Goal: Task Accomplishment & Management: Manage account settings

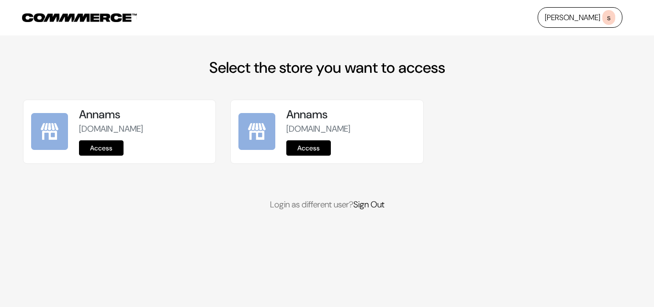
click at [113, 141] on link "Access" at bounding box center [101, 147] width 45 height 15
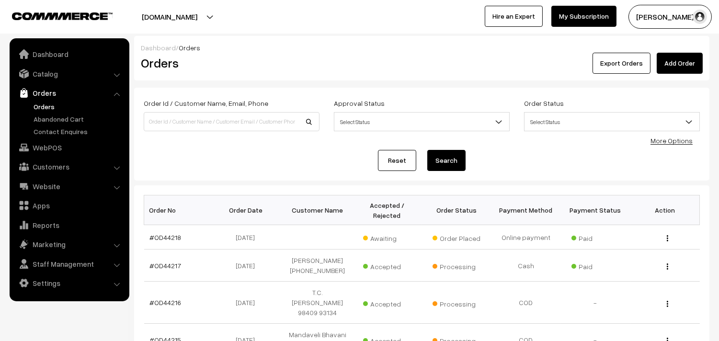
click at [47, 102] on link "Orders" at bounding box center [78, 107] width 95 height 10
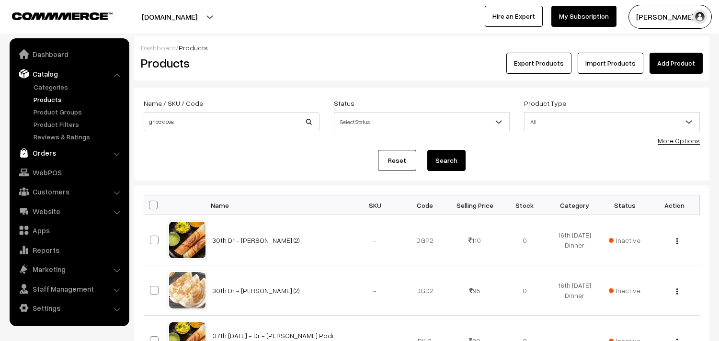
click at [36, 151] on link "Orders" at bounding box center [69, 152] width 114 height 17
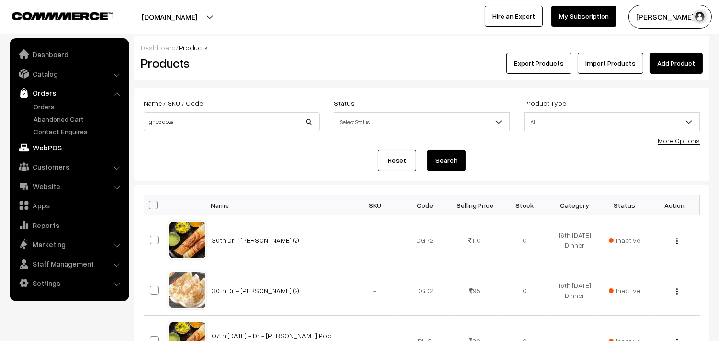
click at [45, 151] on link "WebPOS" at bounding box center [69, 147] width 114 height 17
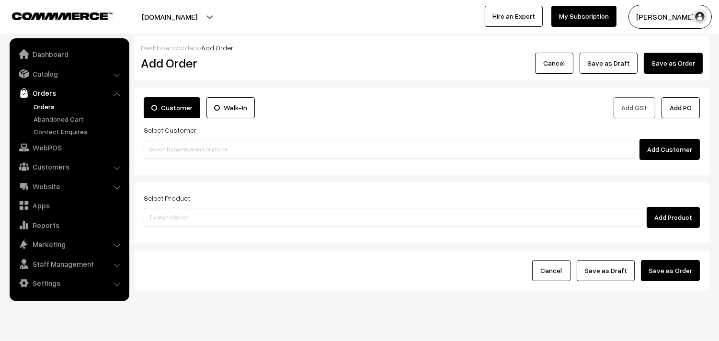
click at [51, 109] on link "Orders" at bounding box center [78, 107] width 95 height 10
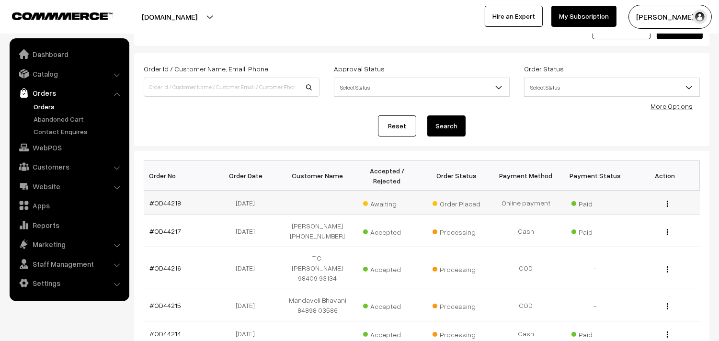
scroll to position [53, 0]
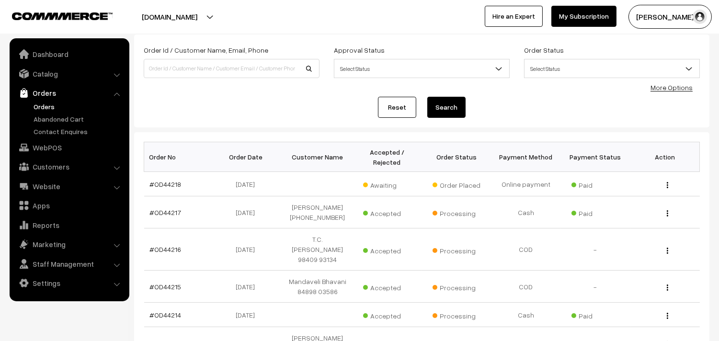
click at [30, 106] on ul "Orders" at bounding box center [69, 119] width 115 height 35
click at [39, 106] on link "Orders" at bounding box center [78, 107] width 95 height 10
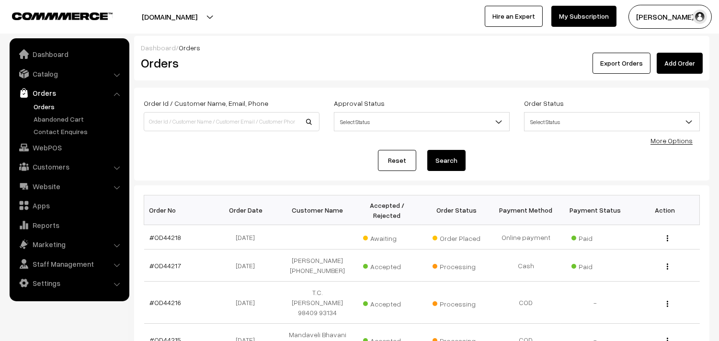
click at [48, 104] on link "Orders" at bounding box center [78, 107] width 95 height 10
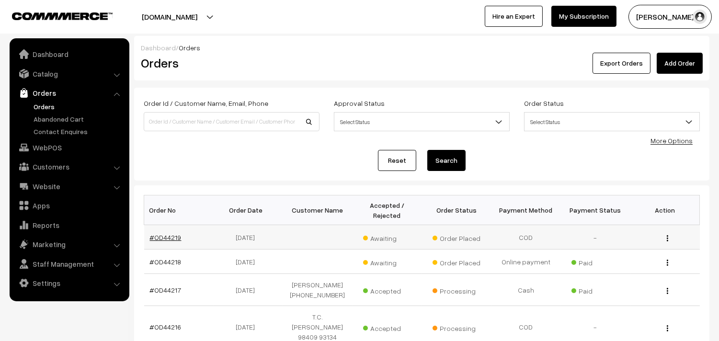
click at [173, 237] on link "#OD44219" at bounding box center [166, 237] width 32 height 8
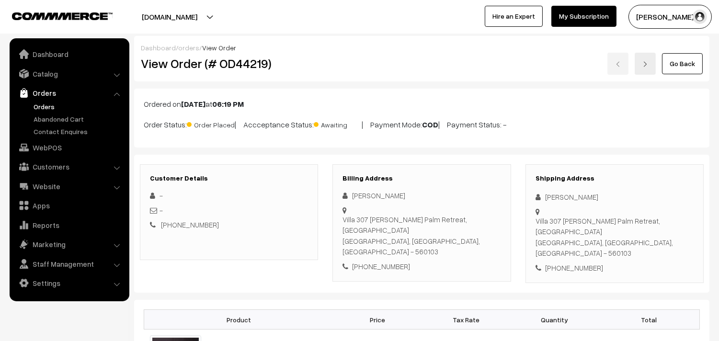
click at [676, 68] on link "Go Back" at bounding box center [682, 63] width 41 height 21
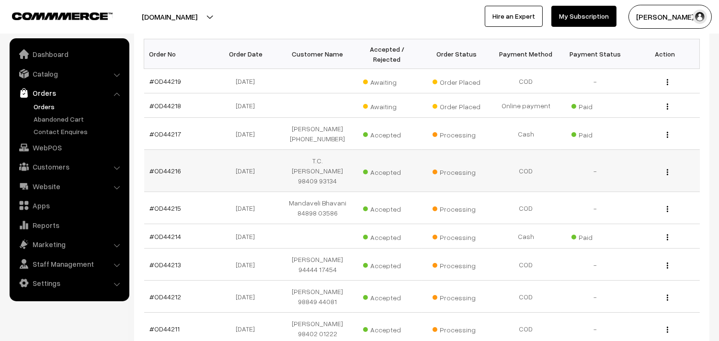
scroll to position [159, 0]
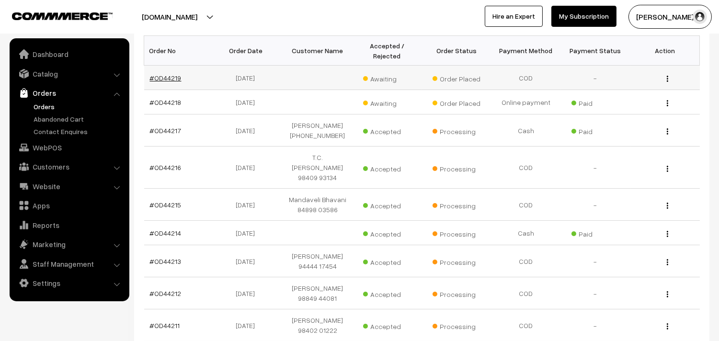
click at [174, 78] on link "#OD44219" at bounding box center [166, 78] width 32 height 8
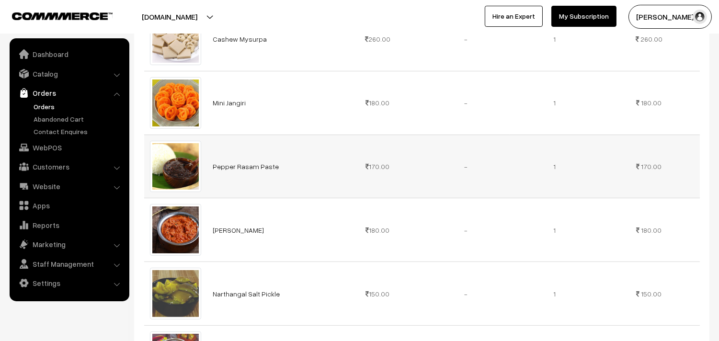
scroll to position [638, 0]
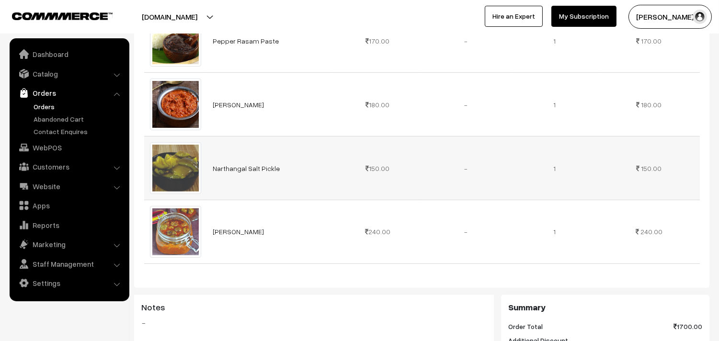
drag, startPoint x: 297, startPoint y: 145, endPoint x: 209, endPoint y: 144, distance: 88.1
click at [209, 144] on td "Narthangal Salt Pickle" at bounding box center [270, 168] width 126 height 64
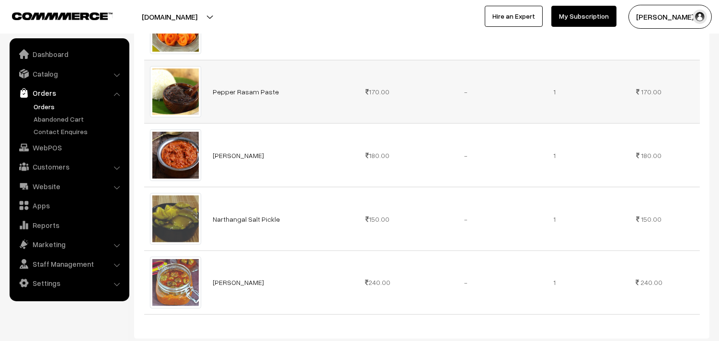
scroll to position [532, 0]
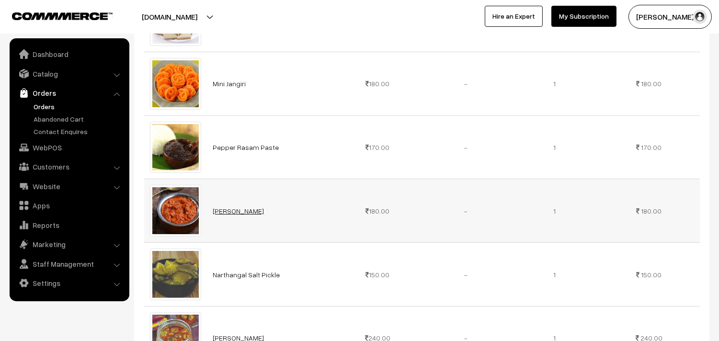
drag, startPoint x: 290, startPoint y: 186, endPoint x: 218, endPoint y: 183, distance: 71.4
click at [218, 183] on td "Onion Tomoto Chutney" at bounding box center [270, 211] width 126 height 64
click at [300, 119] on td "Pepper Rasam Paste" at bounding box center [270, 147] width 126 height 64
drag, startPoint x: 295, startPoint y: 191, endPoint x: 208, endPoint y: 192, distance: 86.7
click at [208, 192] on td "Onion Tomoto Chutney" at bounding box center [270, 211] width 126 height 64
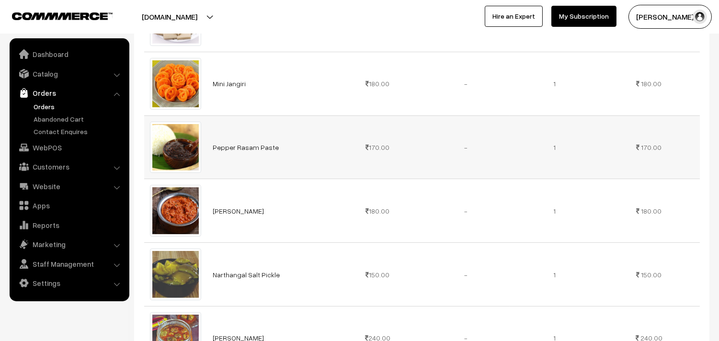
click at [309, 130] on td "Pepper Rasam Paste" at bounding box center [270, 147] width 126 height 64
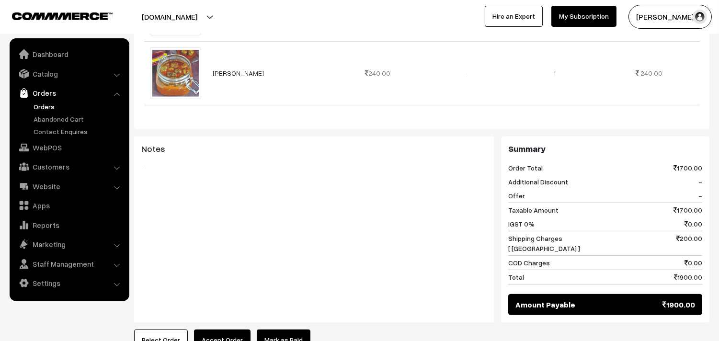
scroll to position [798, 0]
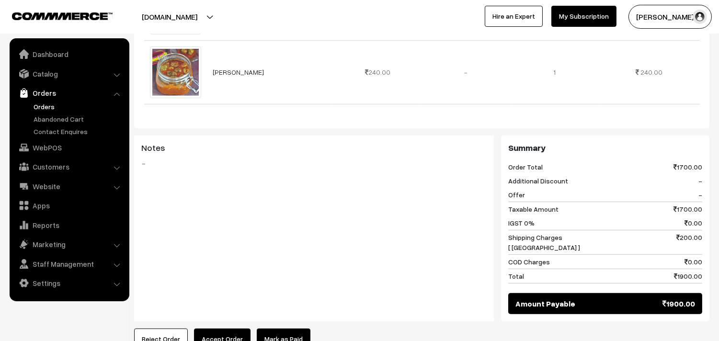
click at [45, 104] on link "Orders" at bounding box center [78, 107] width 95 height 10
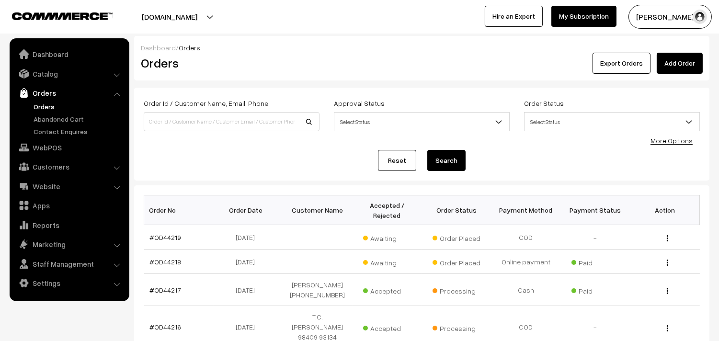
click at [35, 106] on link "Orders" at bounding box center [78, 107] width 95 height 10
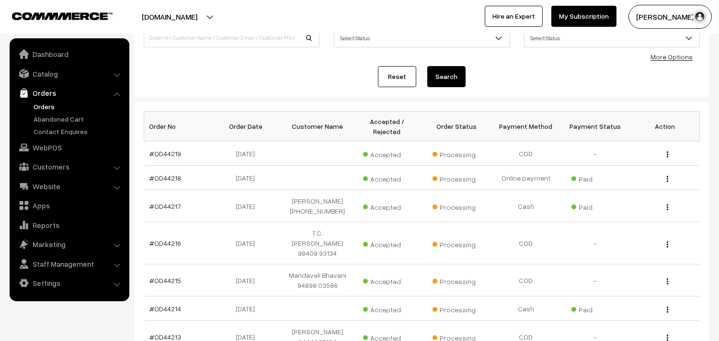
scroll to position [106, 0]
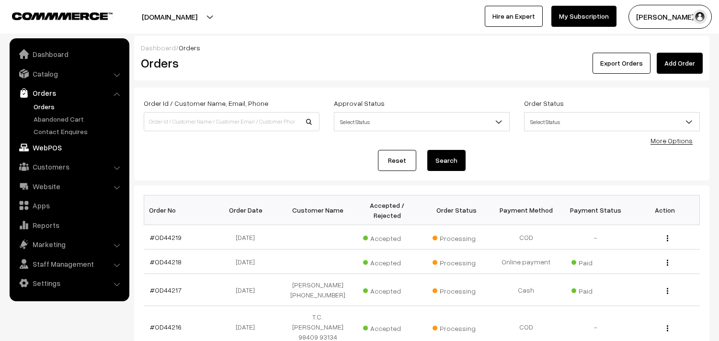
scroll to position [106, 0]
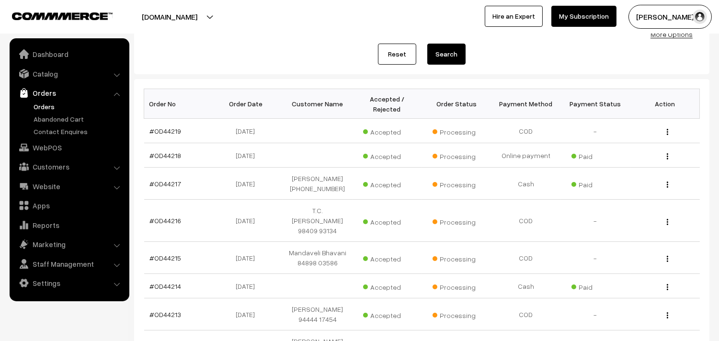
click at [41, 109] on link "Orders" at bounding box center [78, 107] width 95 height 10
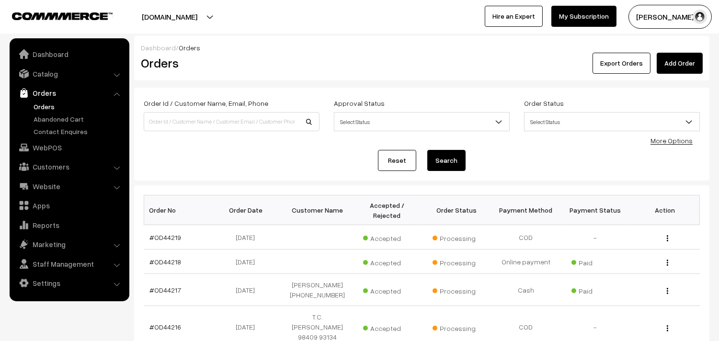
click at [53, 106] on link "Orders" at bounding box center [78, 107] width 95 height 10
click at [41, 102] on link "Orders" at bounding box center [78, 107] width 95 height 10
click at [54, 105] on link "Orders" at bounding box center [78, 107] width 95 height 10
click at [47, 108] on link "Orders" at bounding box center [78, 107] width 95 height 10
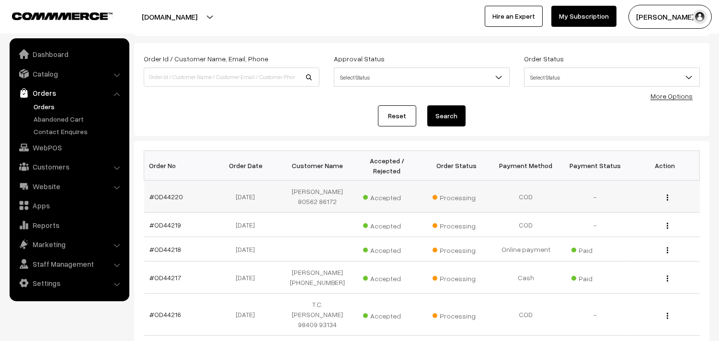
scroll to position [106, 0]
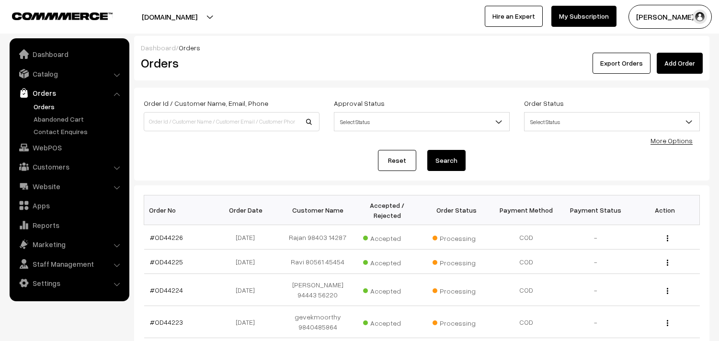
scroll to position [106, 0]
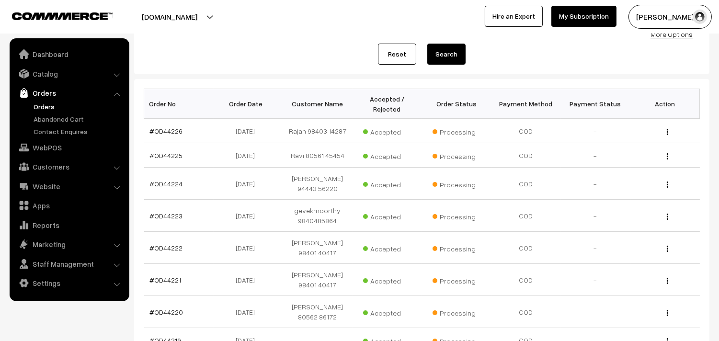
click at [39, 104] on link "Orders" at bounding box center [78, 107] width 95 height 10
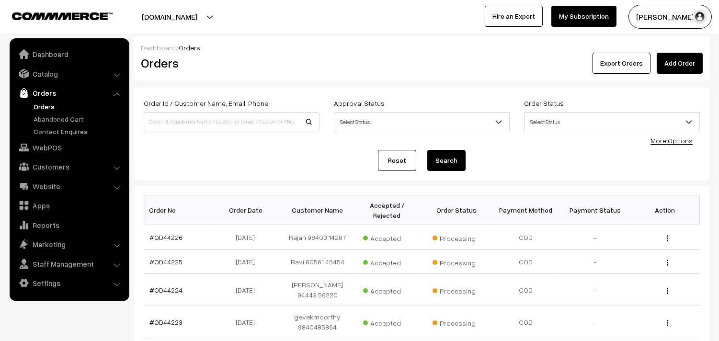
click at [51, 104] on link "Orders" at bounding box center [78, 107] width 95 height 10
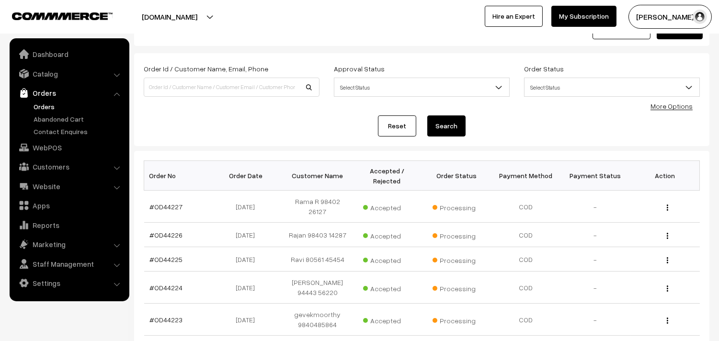
scroll to position [53, 0]
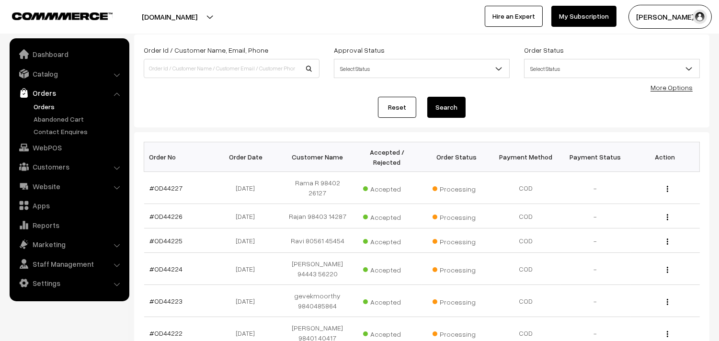
click at [44, 104] on link "Orders" at bounding box center [78, 107] width 95 height 10
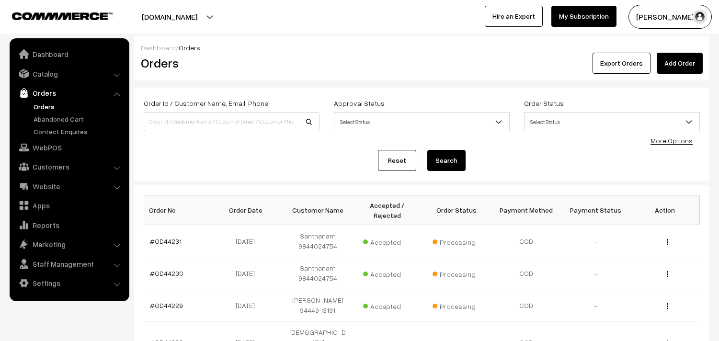
scroll to position [159, 0]
